Goal: Task Accomplishment & Management: Manage account settings

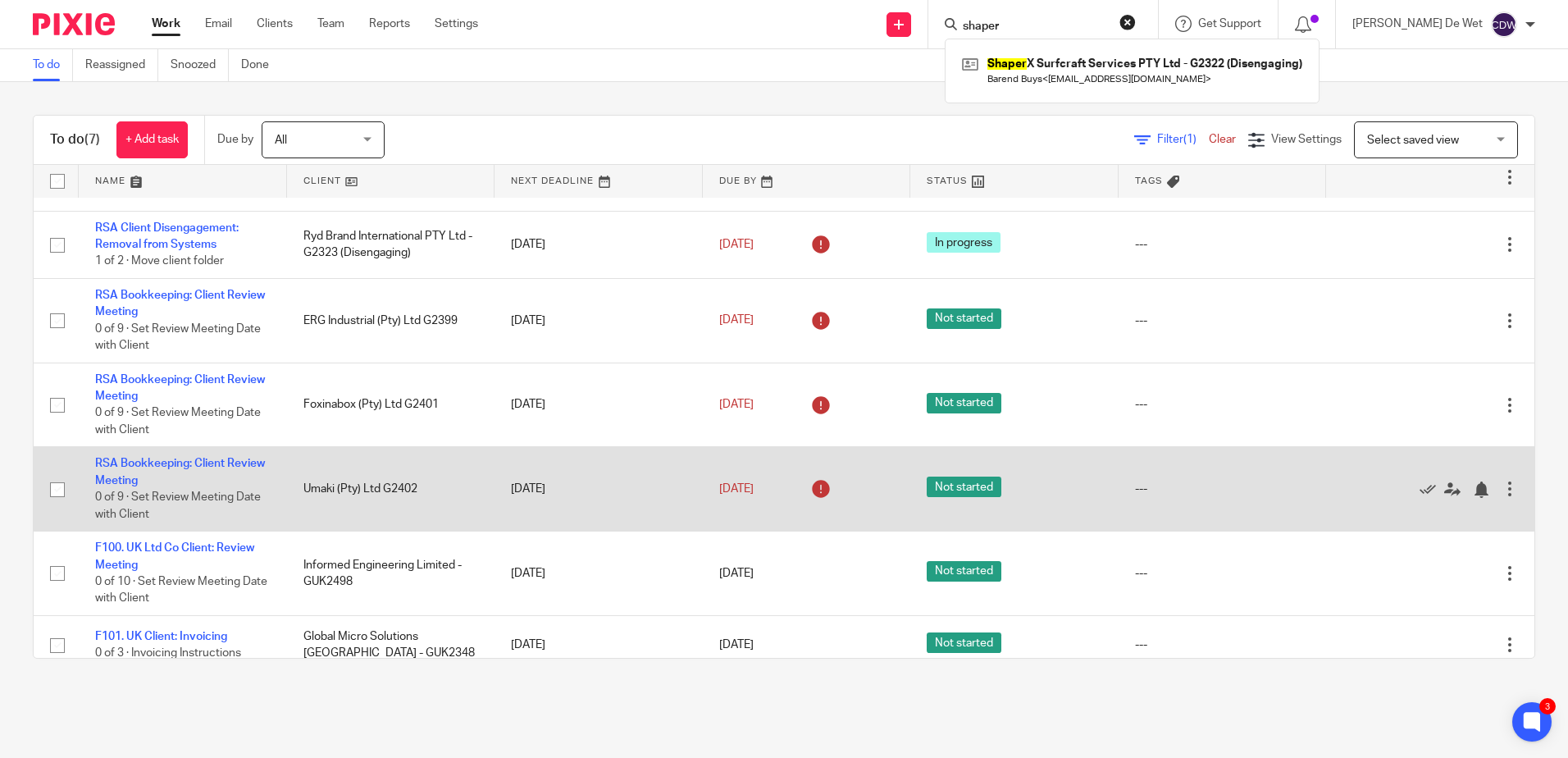
scroll to position [70, 0]
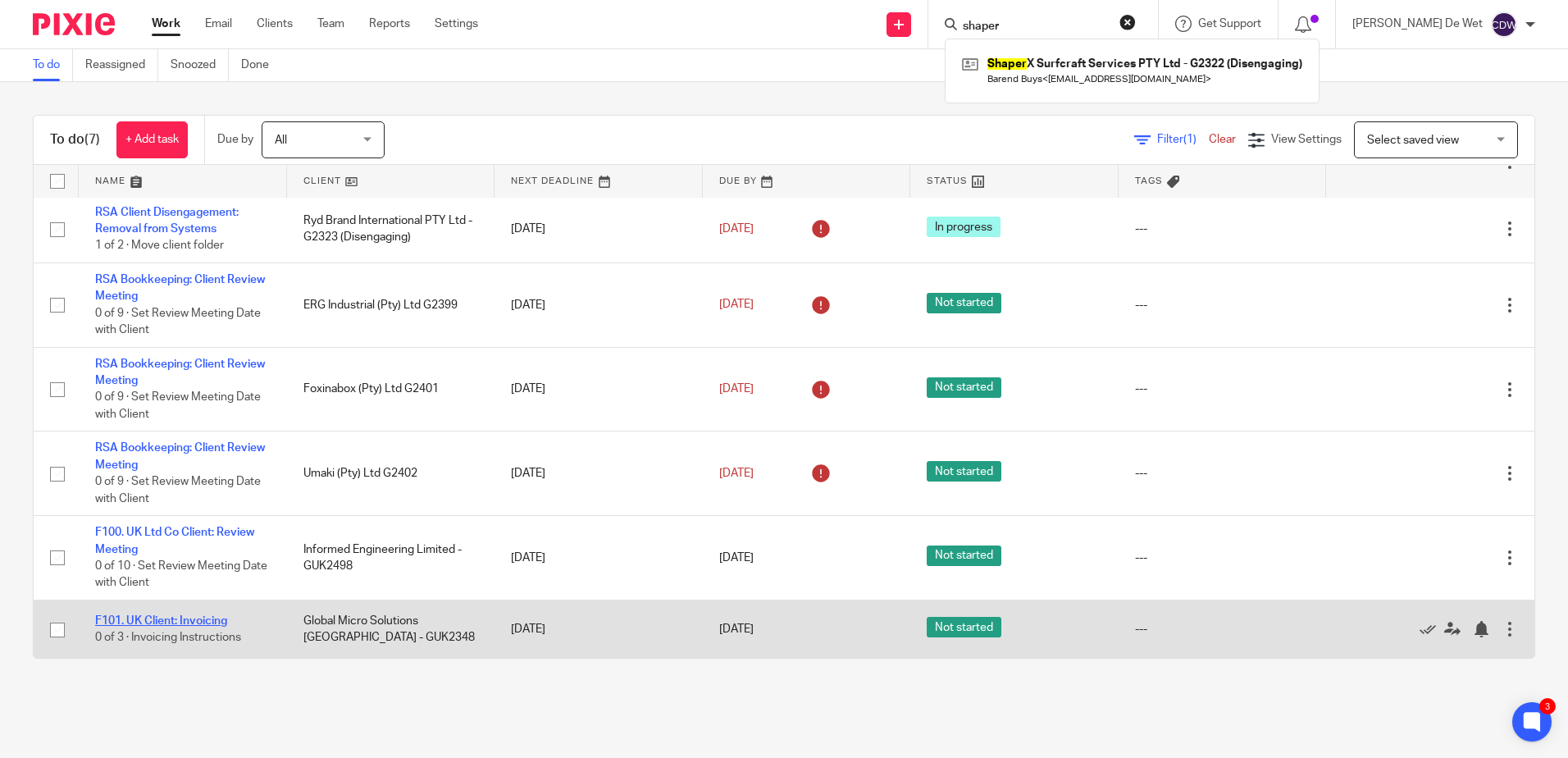
click at [209, 621] on link "F101. UK Client: Invoicing" at bounding box center [161, 621] width 132 height 11
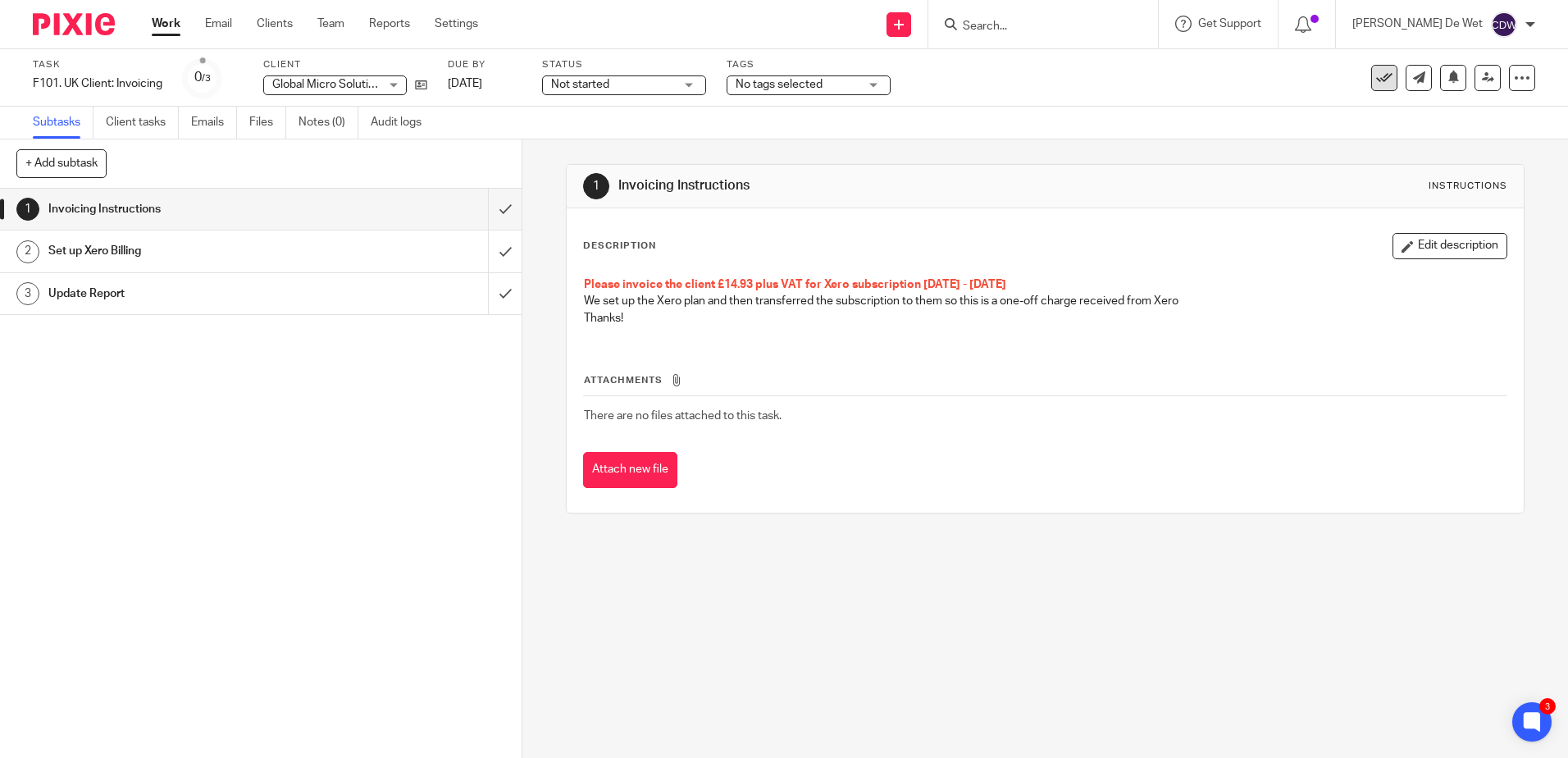
click at [1377, 78] on icon at bounding box center [1385, 78] width 17 height 17
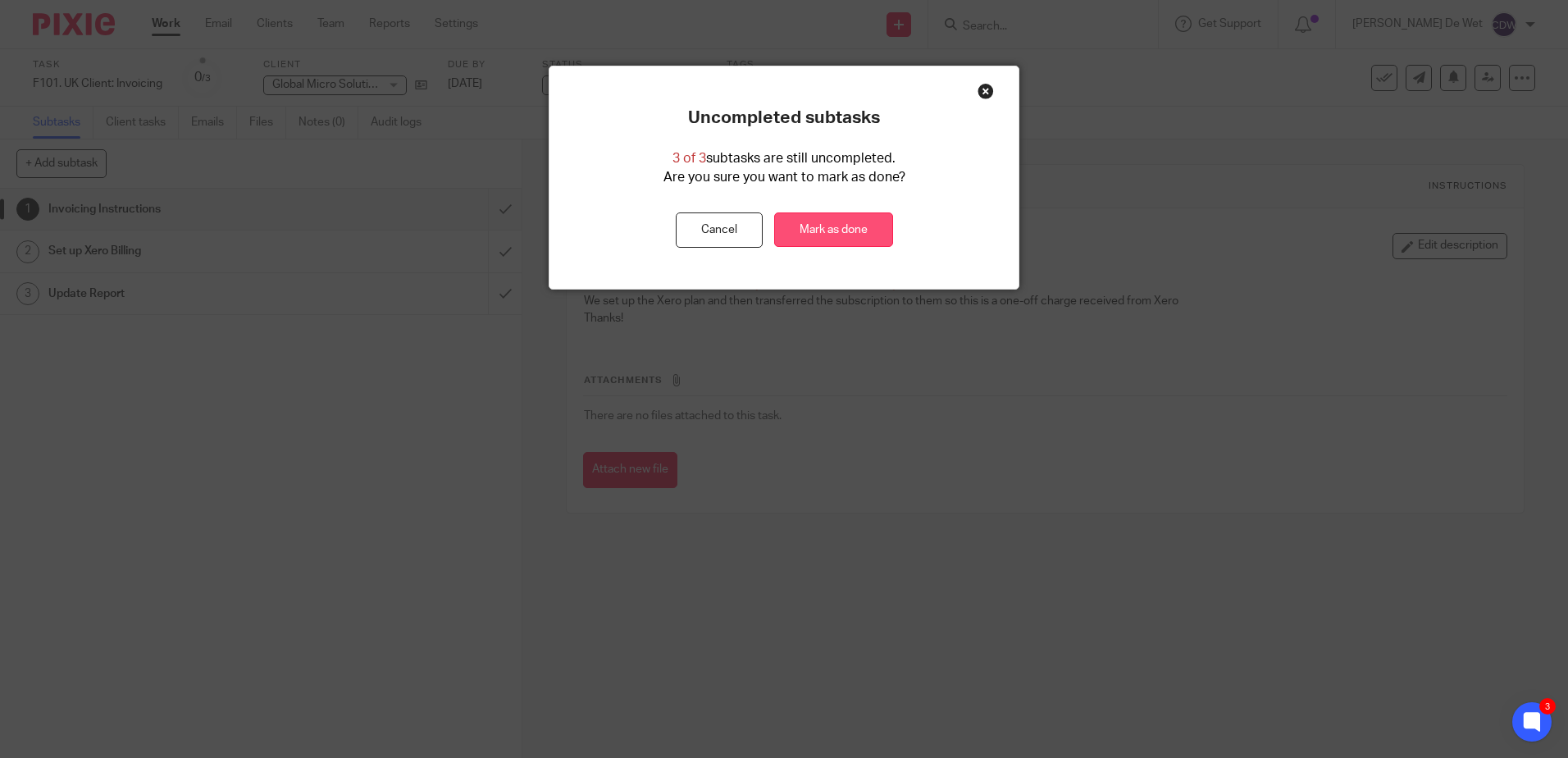
click at [844, 227] on link "Mark as done" at bounding box center [834, 230] width 119 height 35
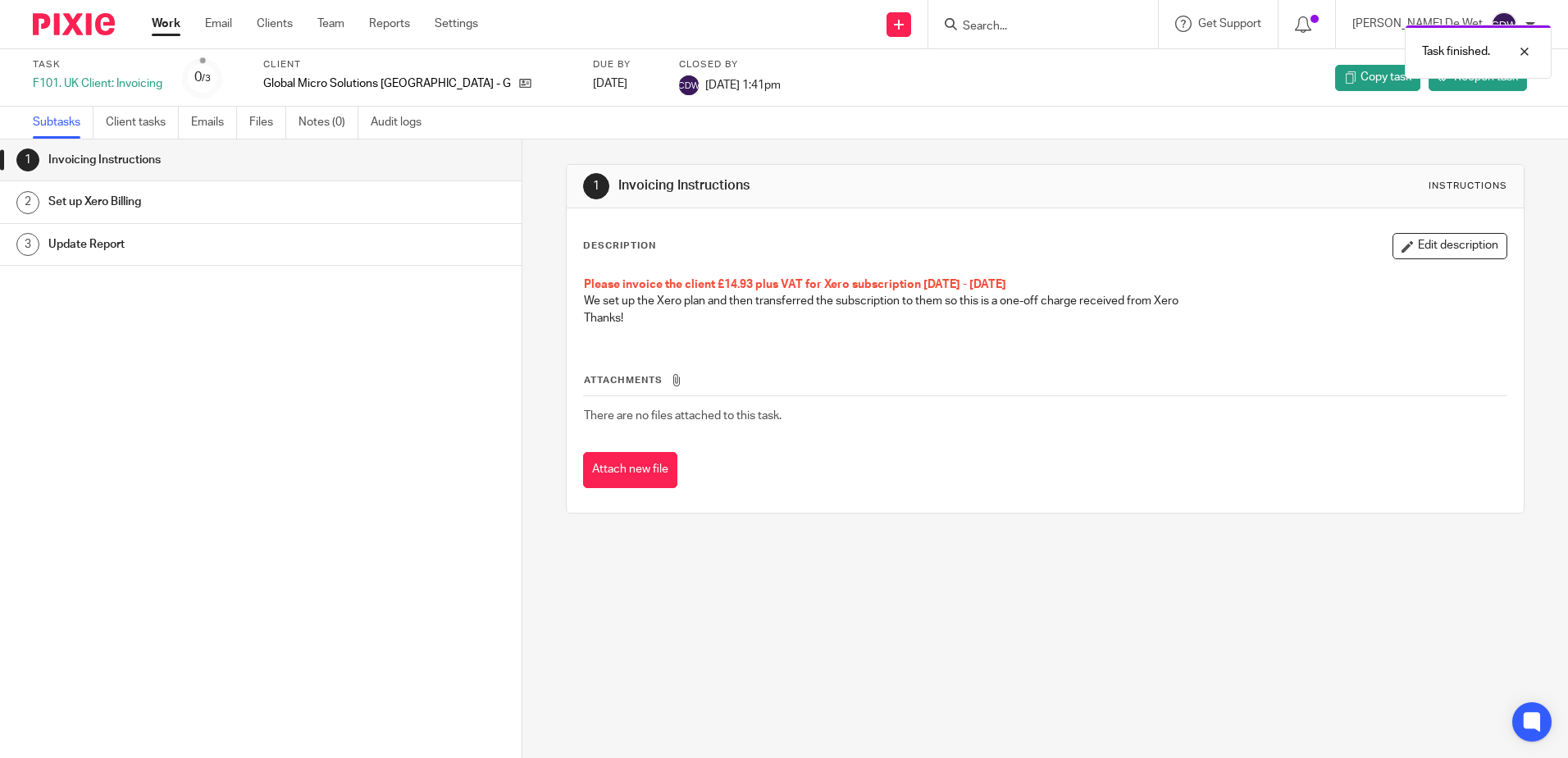
click at [168, 25] on link "Work" at bounding box center [166, 24] width 29 height 17
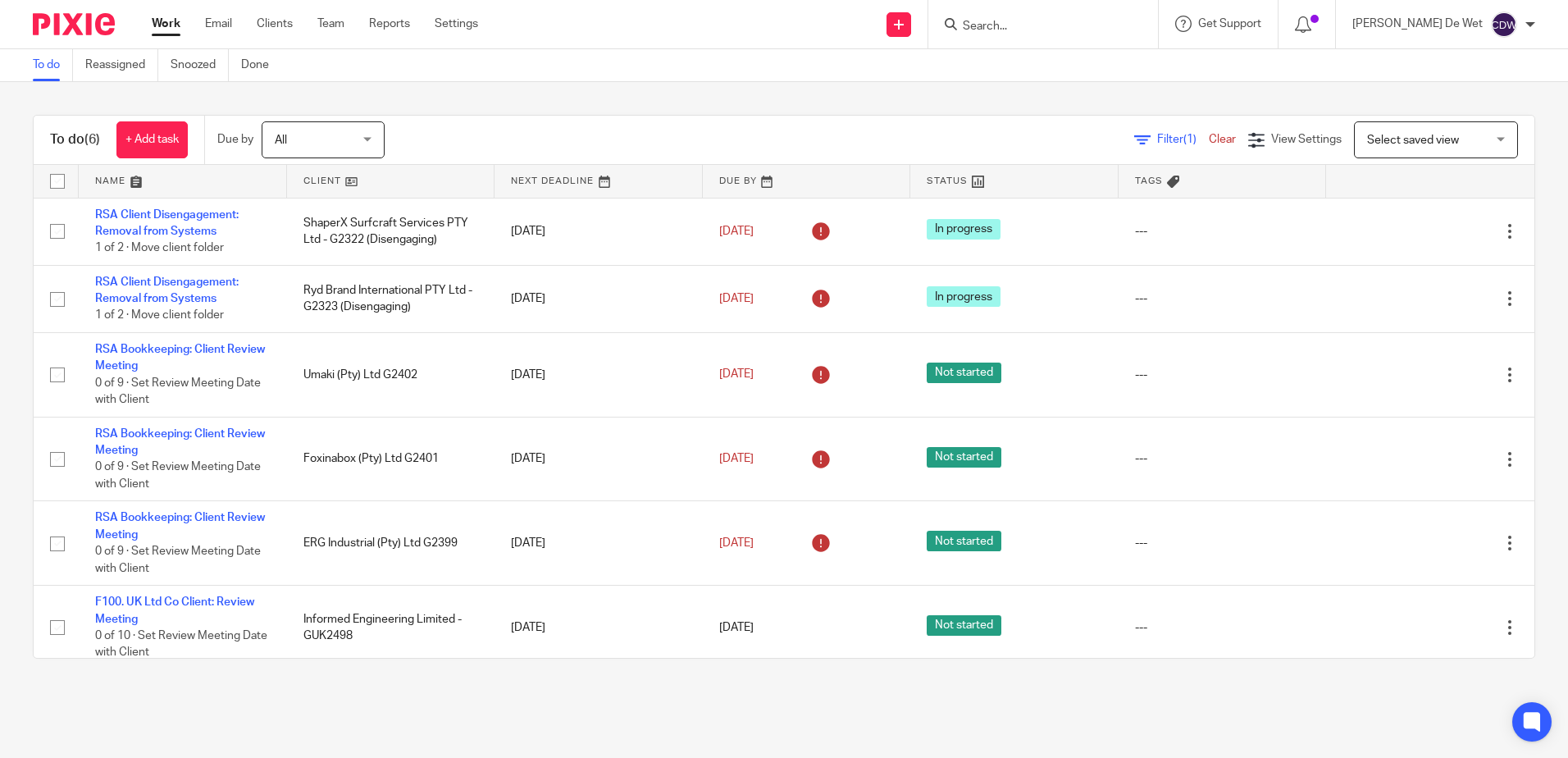
scroll to position [11, 0]
